Goal: Find specific page/section

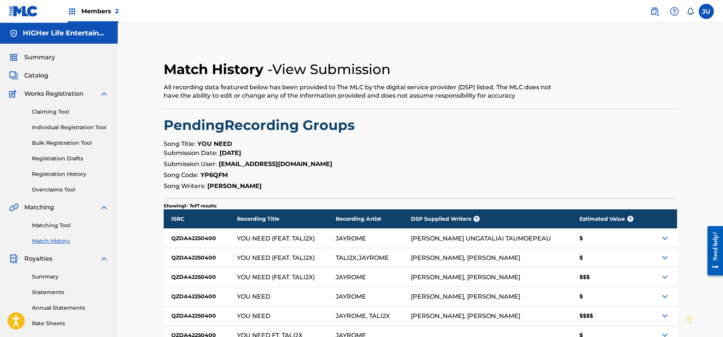
click at [662, 275] on img at bounding box center [665, 276] width 9 height 9
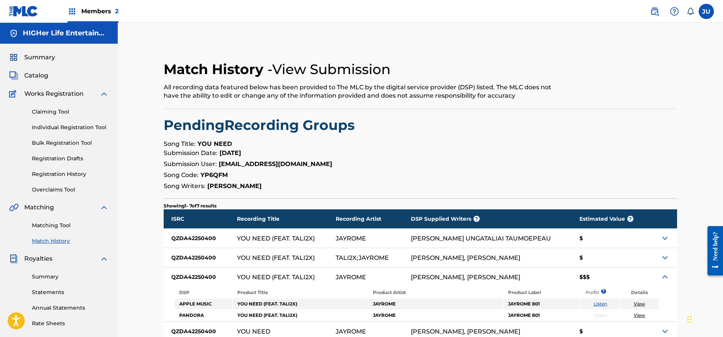
click at [662, 275] on img at bounding box center [665, 276] width 9 height 9
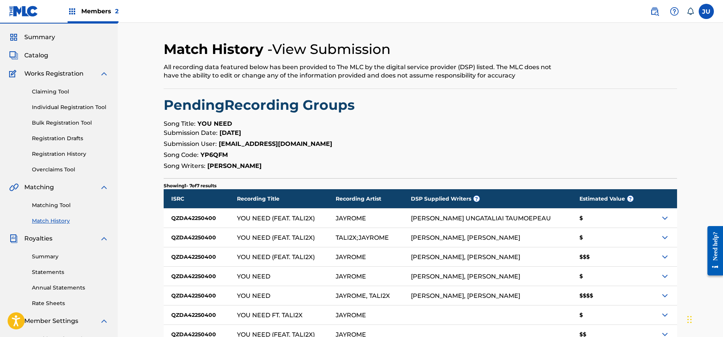
scroll to position [28, 0]
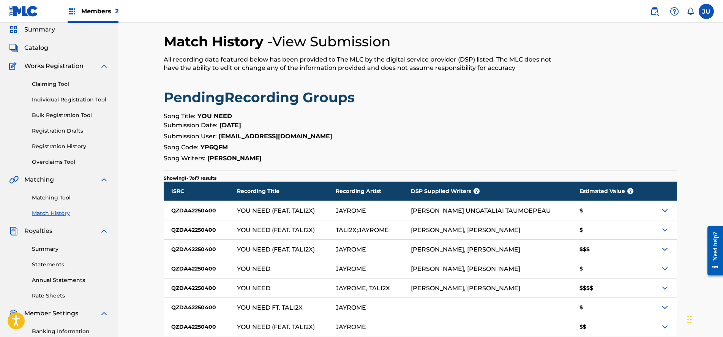
click at [664, 251] on img at bounding box center [665, 249] width 9 height 9
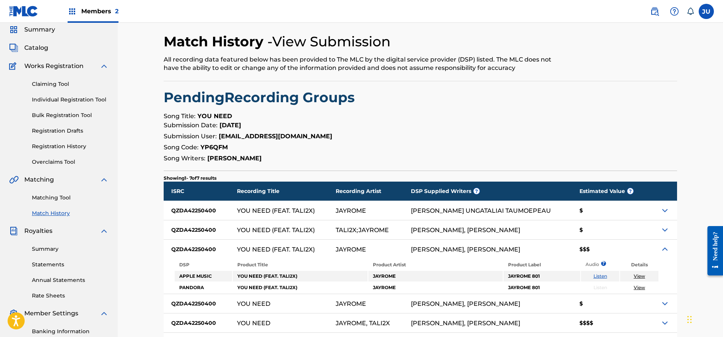
click at [664, 251] on img at bounding box center [665, 249] width 9 height 9
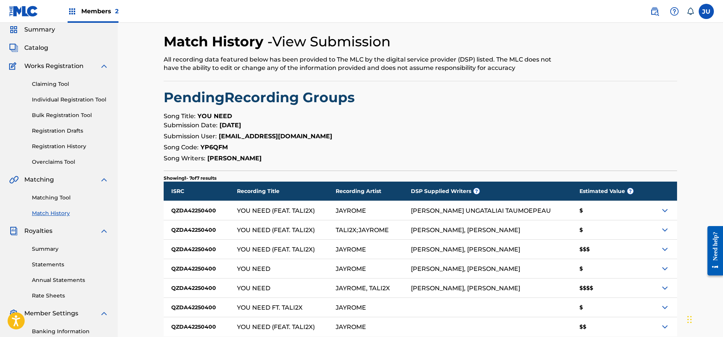
click at [665, 285] on img at bounding box center [665, 287] width 9 height 9
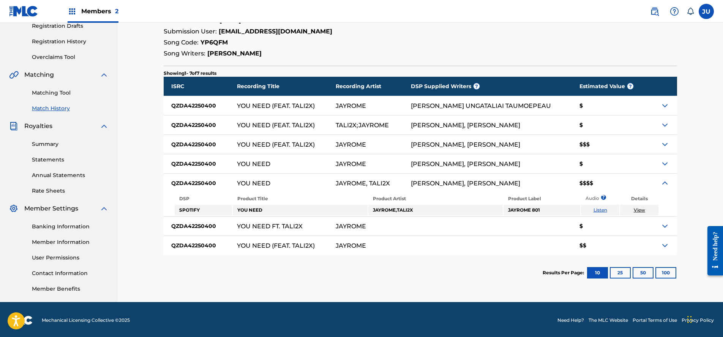
scroll to position [131, 0]
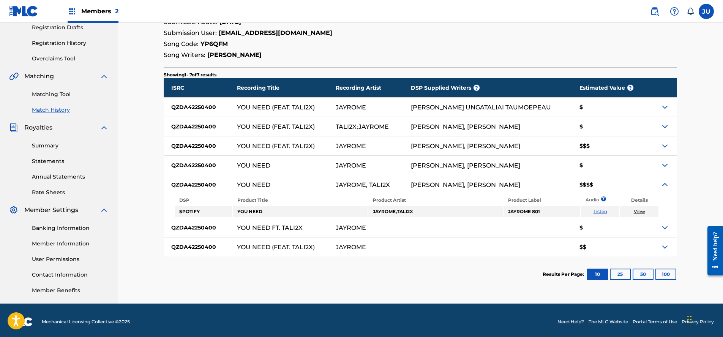
click at [664, 184] on img at bounding box center [665, 184] width 9 height 9
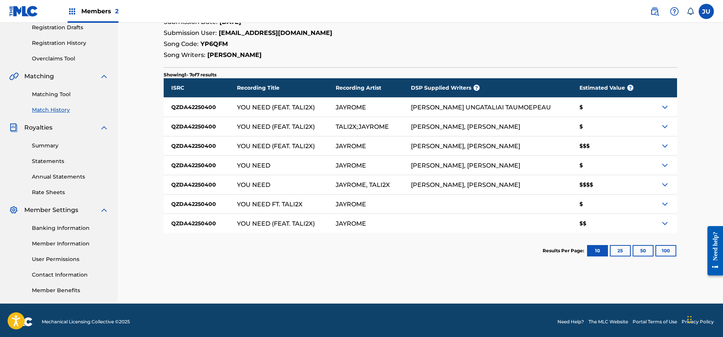
click at [665, 224] on img at bounding box center [665, 223] width 9 height 9
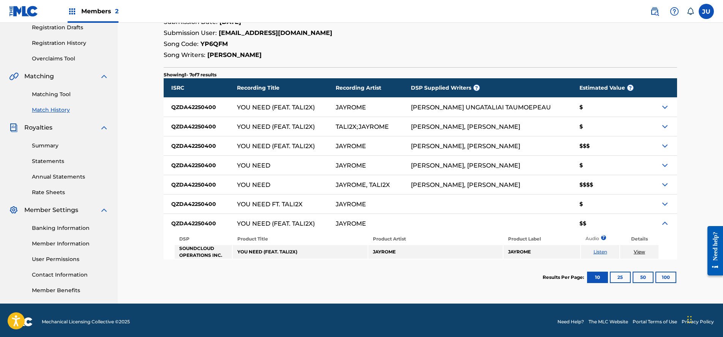
click at [665, 224] on img at bounding box center [665, 223] width 9 height 9
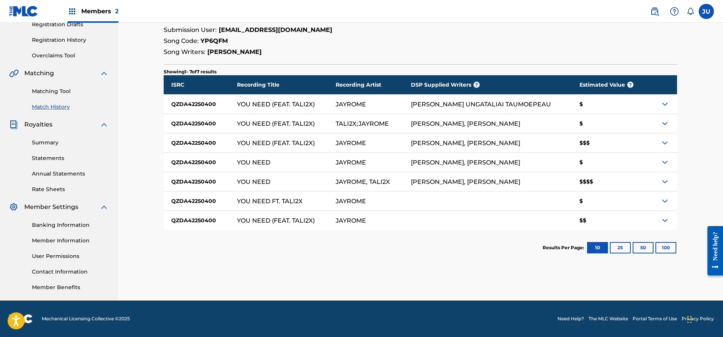
scroll to position [134, 0]
click at [667, 186] on div at bounding box center [662, 181] width 30 height 19
click at [665, 183] on img at bounding box center [665, 181] width 9 height 9
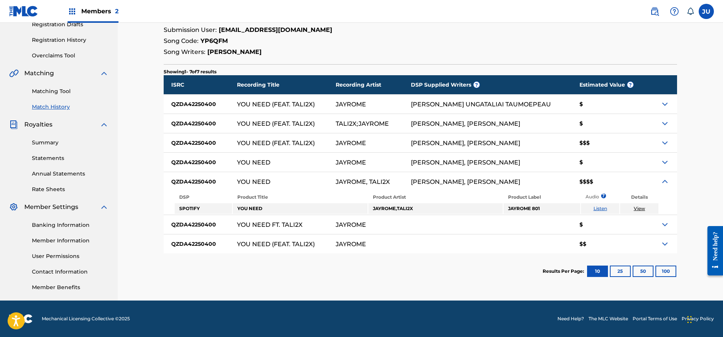
click at [665, 183] on img at bounding box center [665, 181] width 9 height 9
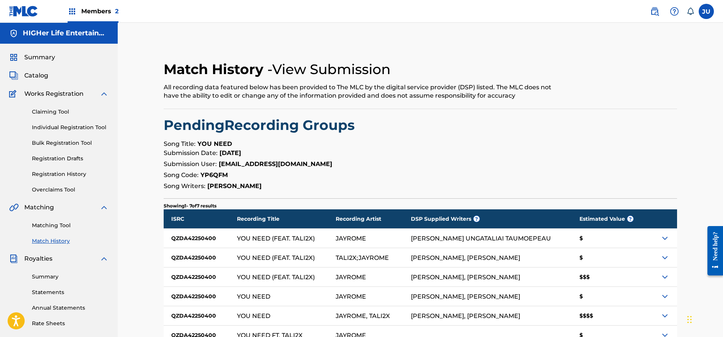
scroll to position [0, 0]
click at [406, 0] on nav "Members 2 JU JU [PERSON_NAME] [EMAIL_ADDRESS][DOMAIN_NAME] Notification Prefere…" at bounding box center [361, 11] width 723 height 23
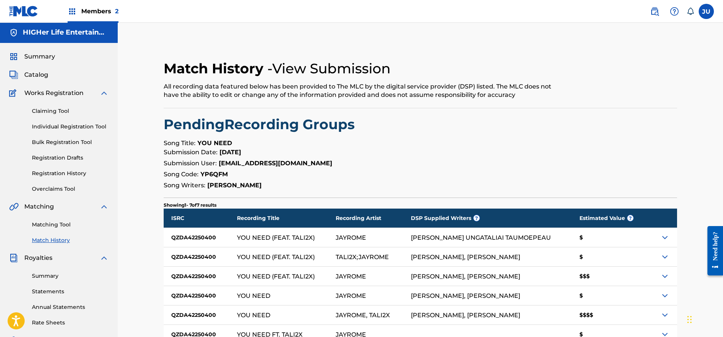
click at [406, 0] on nav "Members 2 JU JU [PERSON_NAME] [EMAIL_ADDRESS][DOMAIN_NAME] Notification Prefere…" at bounding box center [361, 11] width 723 height 23
